Goal: Navigation & Orientation: Find specific page/section

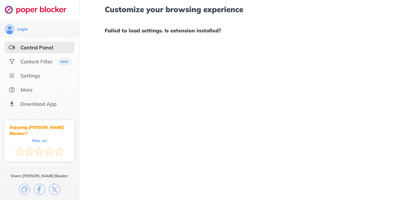
click at [39, 45] on div "Control Panel" at bounding box center [36, 47] width 33 height 6
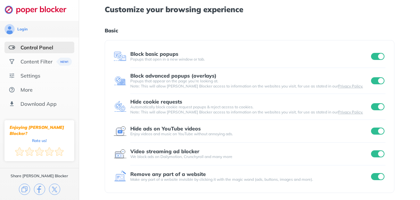
click at [197, 31] on h1 "Basic" at bounding box center [250, 30] width 290 height 8
click at [42, 60] on div "Content Filter" at bounding box center [36, 61] width 32 height 6
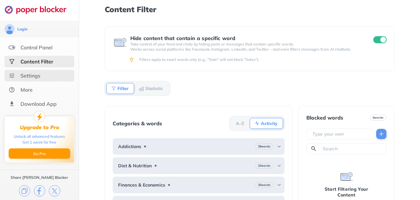
click at [38, 73] on div "Settings" at bounding box center [30, 75] width 20 height 6
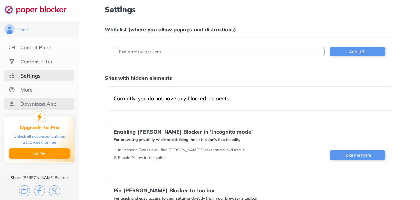
click at [41, 108] on div "Download App" at bounding box center [39, 104] width 70 height 12
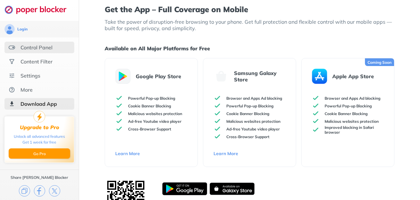
click at [48, 51] on div "Control Panel" at bounding box center [39, 48] width 70 height 12
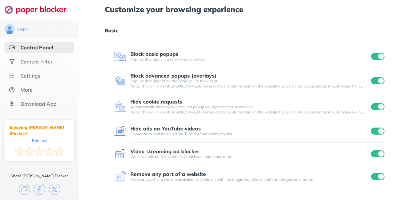
click at [223, 24] on div "Customize your browsing experience Basic Block basic popups Popups that open in…" at bounding box center [250, 165] width 290 height 331
